Goal: Go to known website: Access a specific website the user already knows

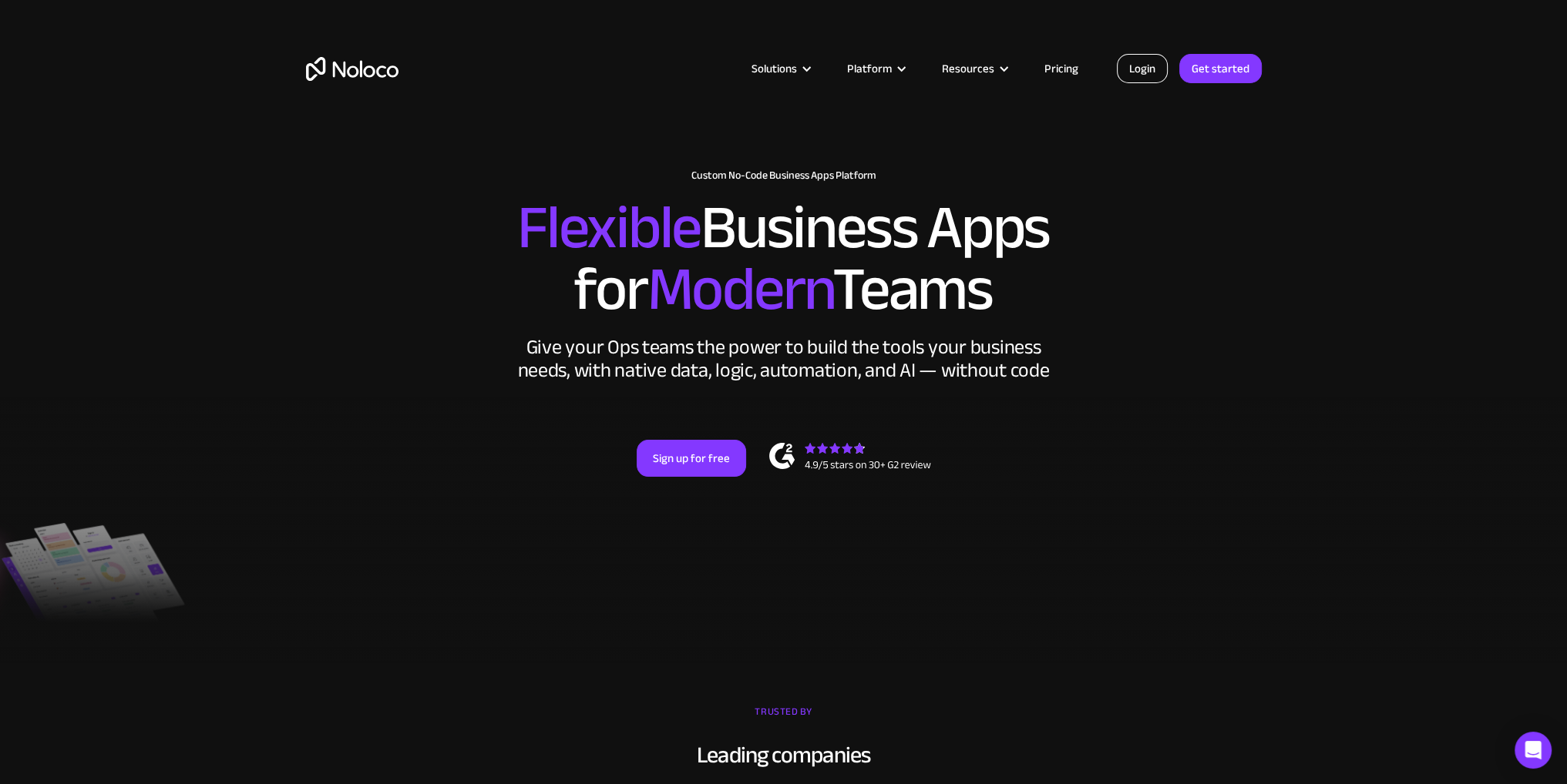
click at [1153, 71] on link "Login" at bounding box center [1142, 69] width 51 height 29
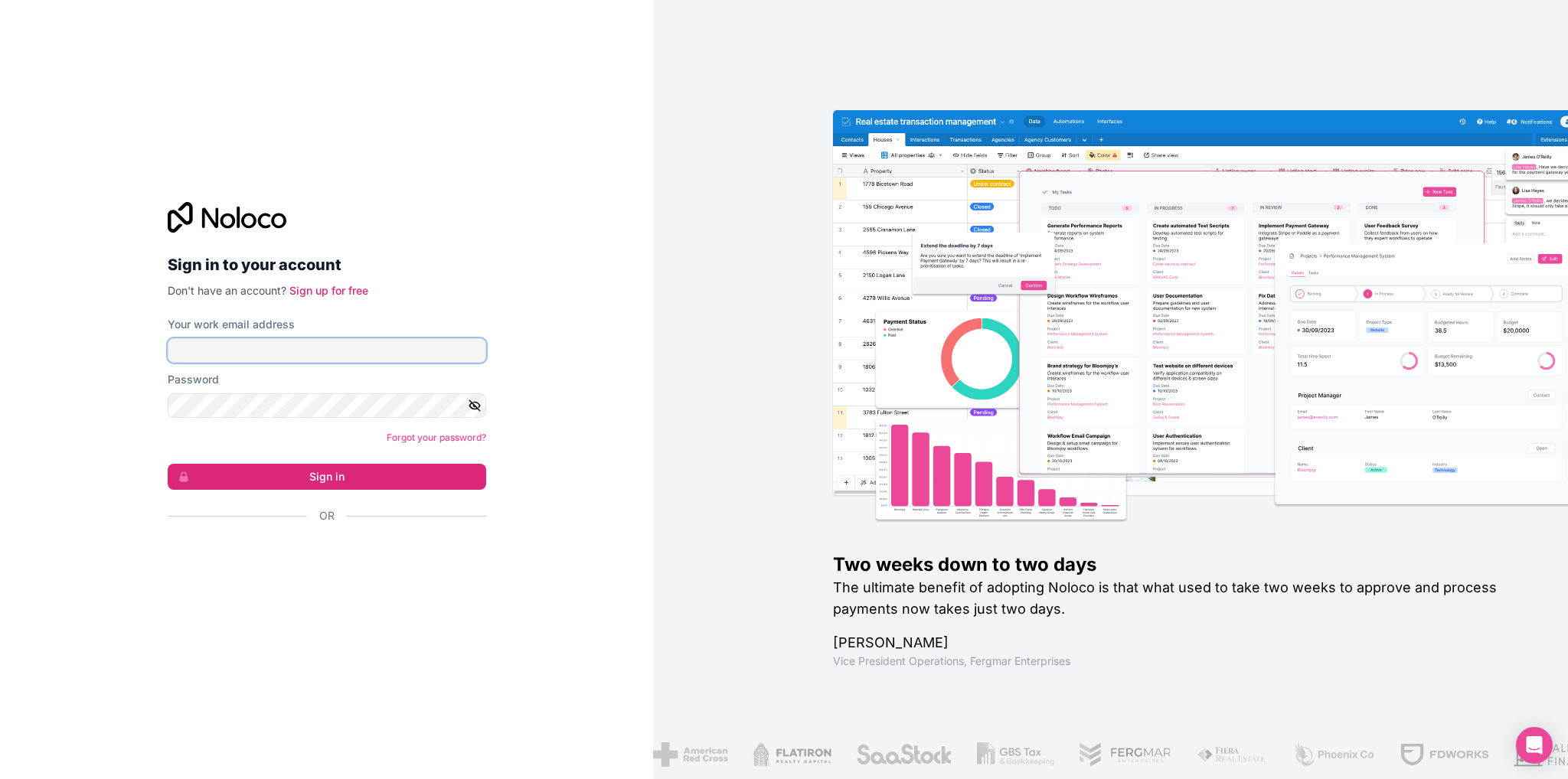
click at [238, 348] on input "Your work email address" at bounding box center [327, 351] width 319 height 25
type input "marshall.worth@thedatabull.com"
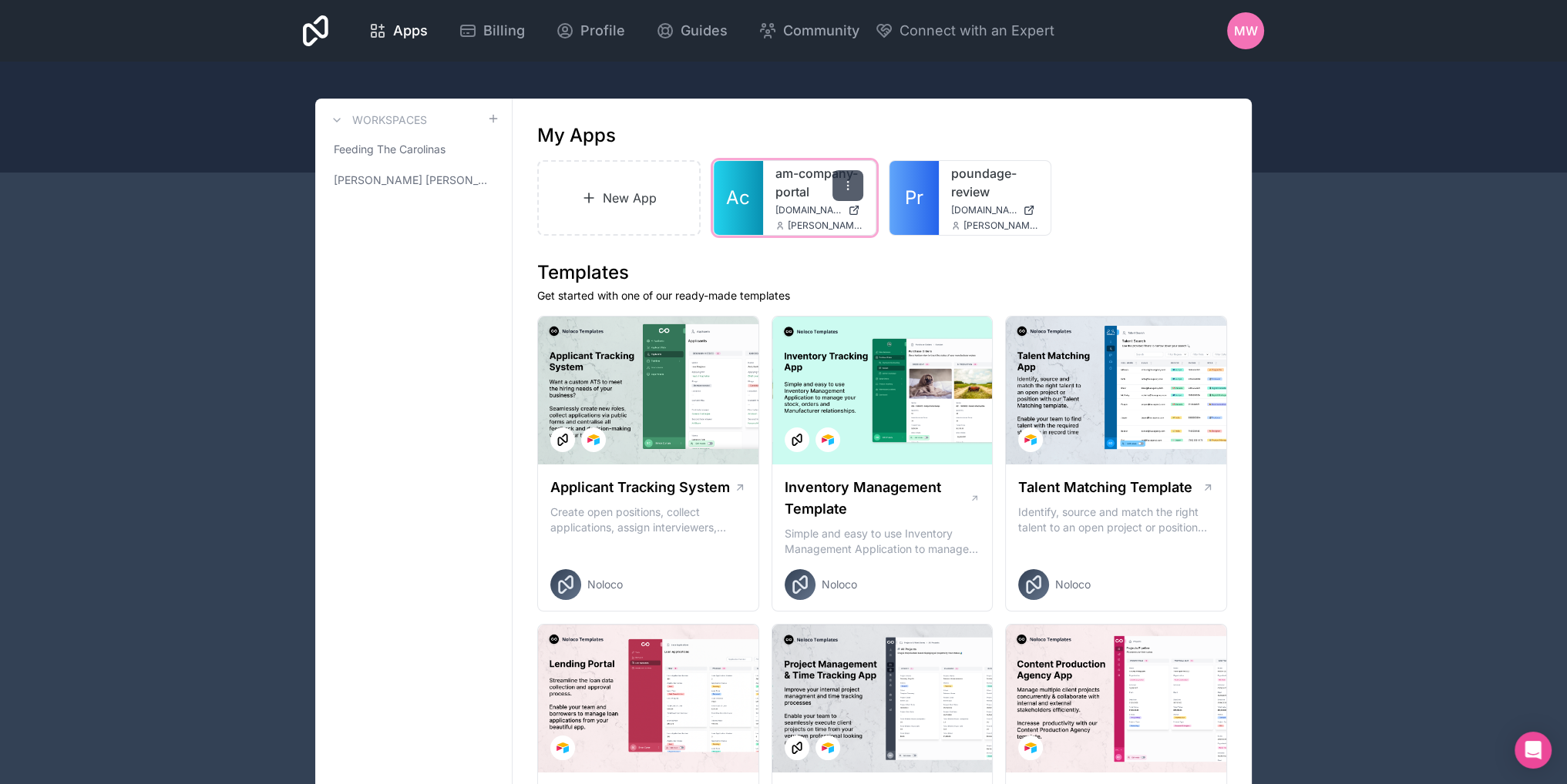
click at [847, 189] on icon at bounding box center [847, 189] width 1 height 1
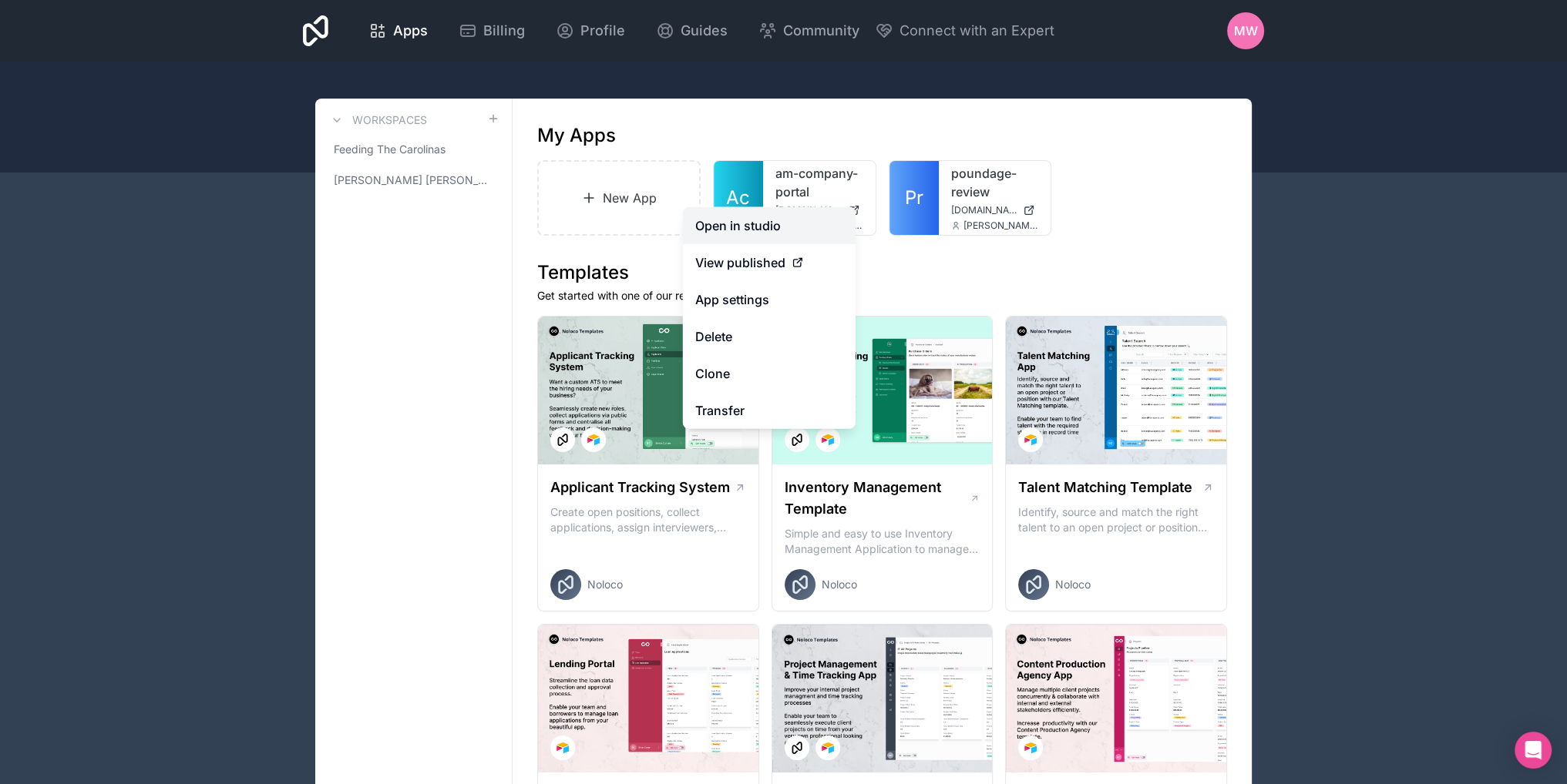
click at [726, 228] on link "Open in studio" at bounding box center [770, 226] width 173 height 37
